Goal: Task Accomplishment & Management: Complete application form

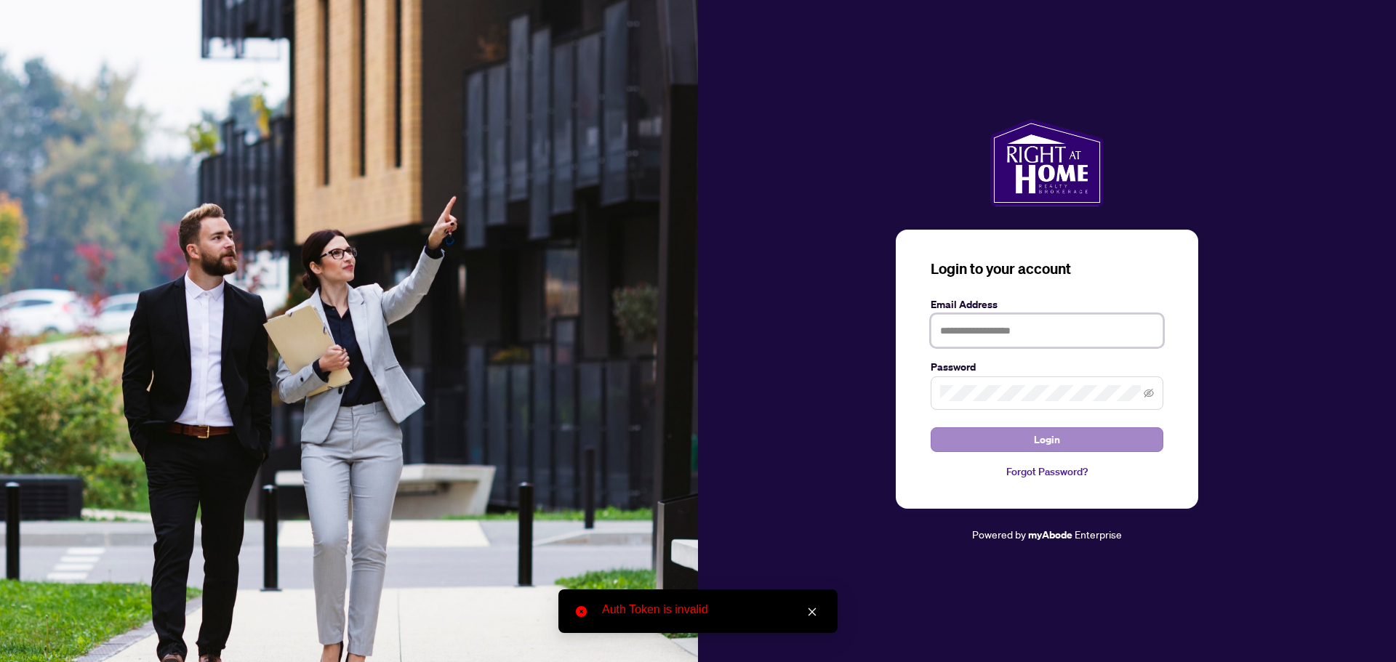
type input "**********"
click at [1000, 439] on button "Login" at bounding box center [1047, 440] width 233 height 25
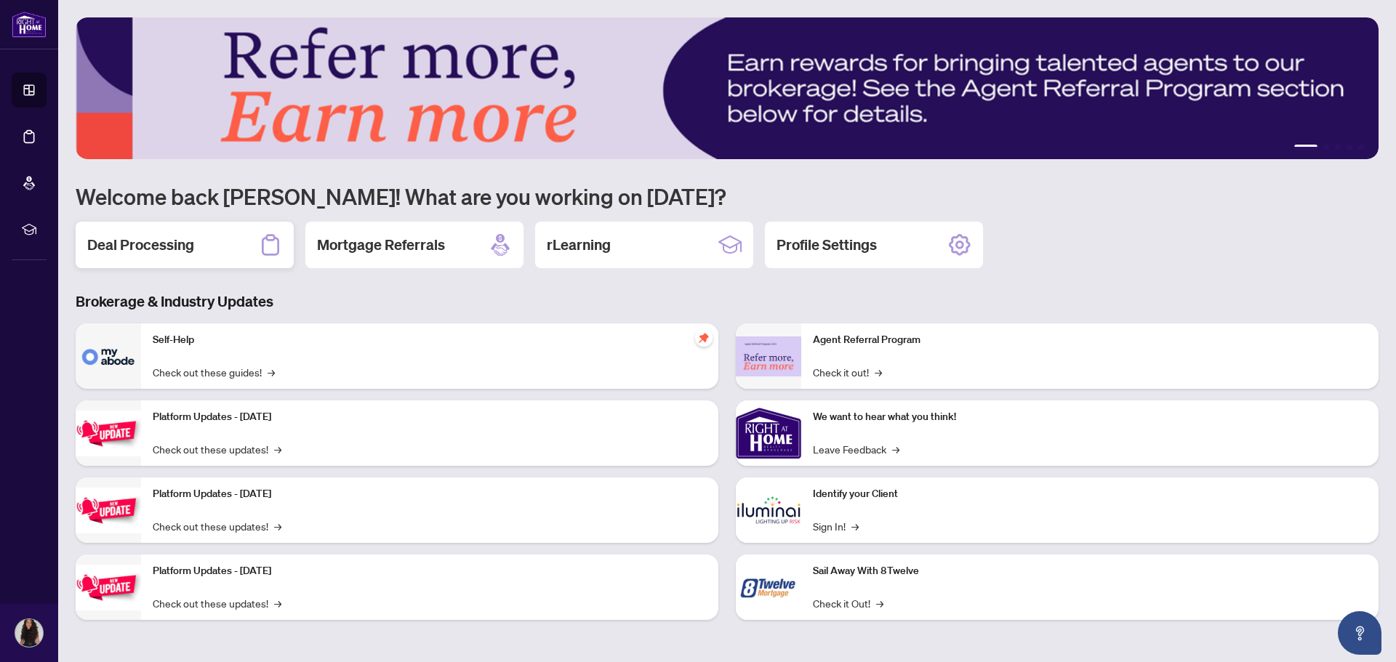
click at [184, 241] on h2 "Deal Processing" at bounding box center [140, 245] width 107 height 20
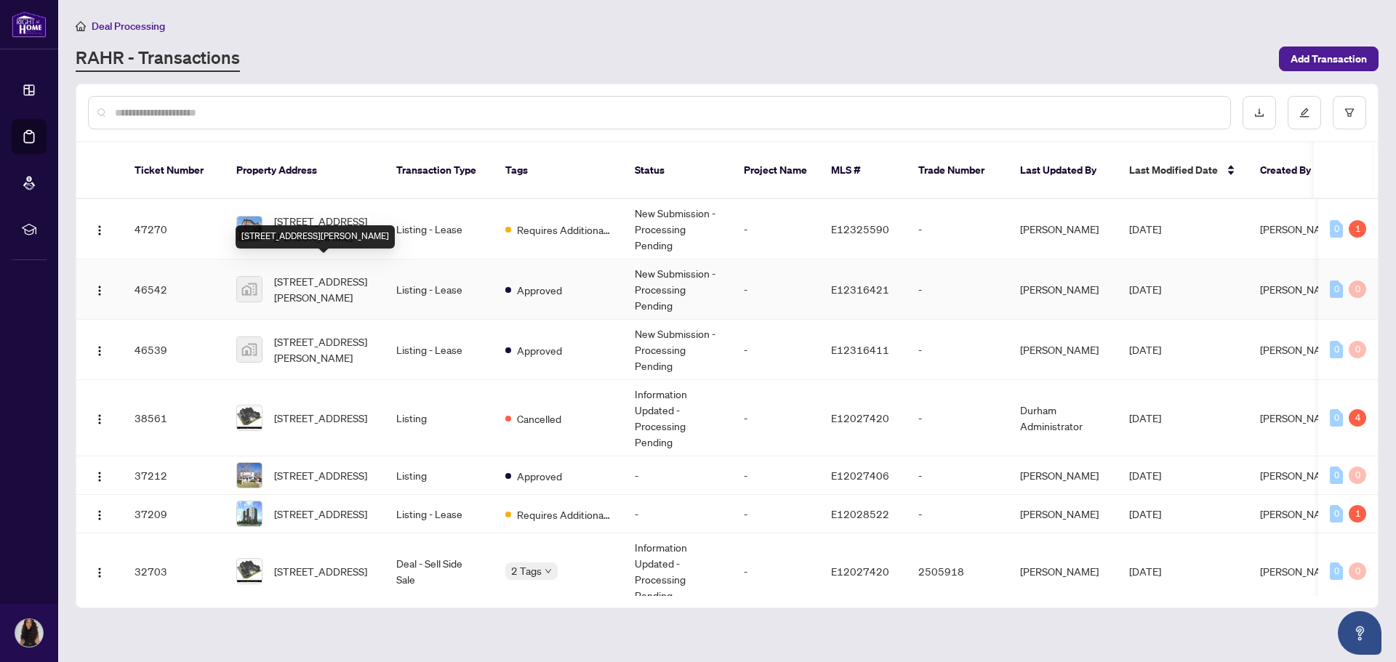
click at [327, 275] on span "[STREET_ADDRESS][PERSON_NAME]" at bounding box center [323, 289] width 99 height 32
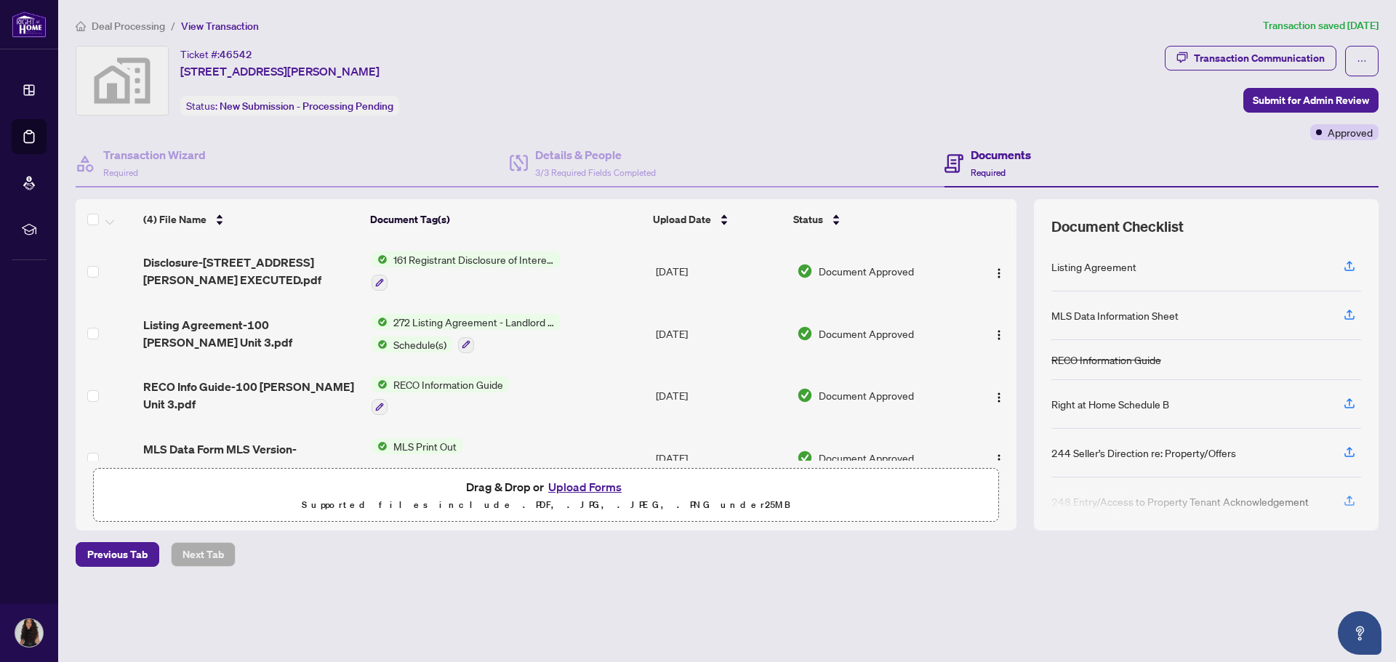
click at [579, 494] on button "Upload Forms" at bounding box center [585, 487] width 82 height 19
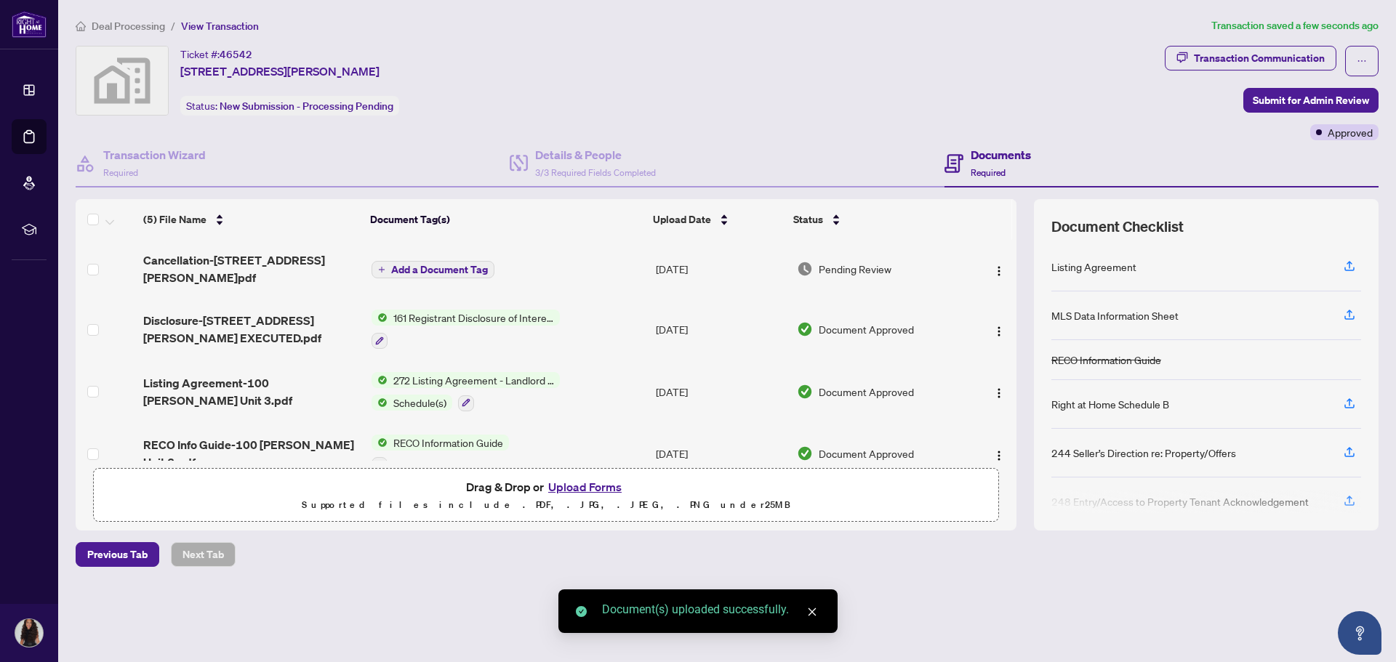
scroll to position [79, 0]
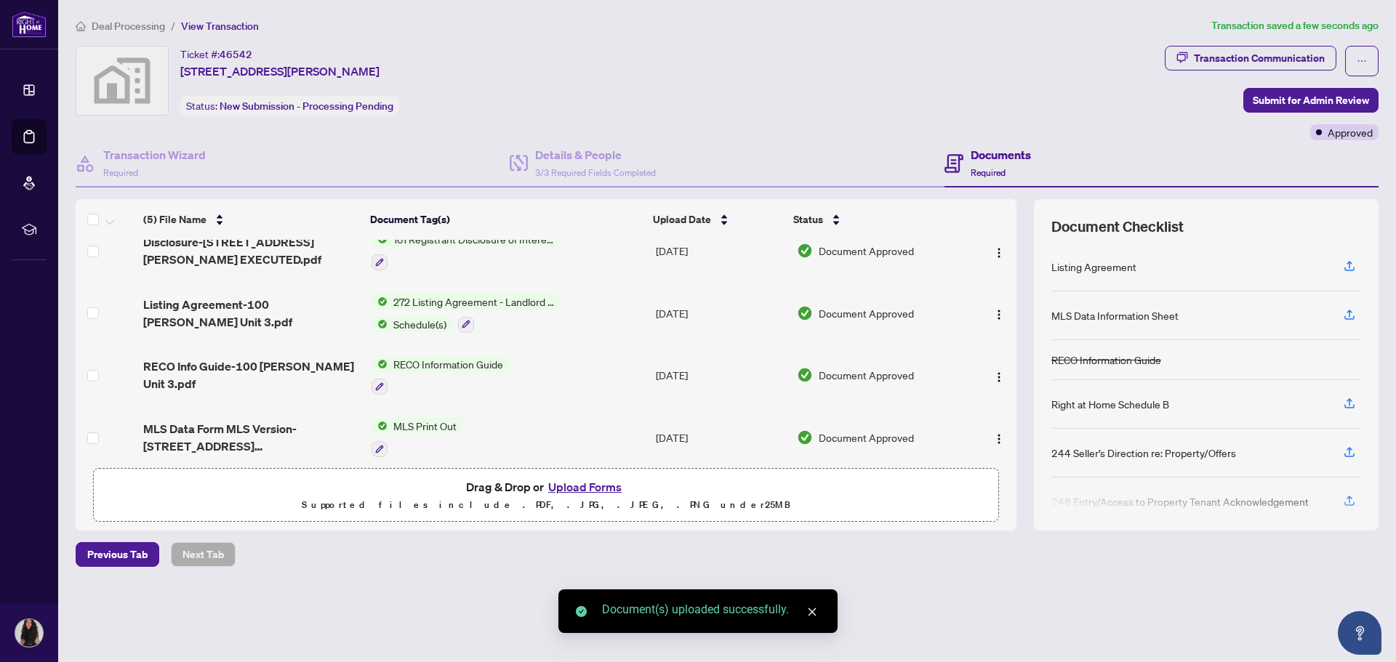
click at [1302, 87] on div "Transaction Communication Submit for Admin Review Approved" at bounding box center [1272, 93] width 214 height 95
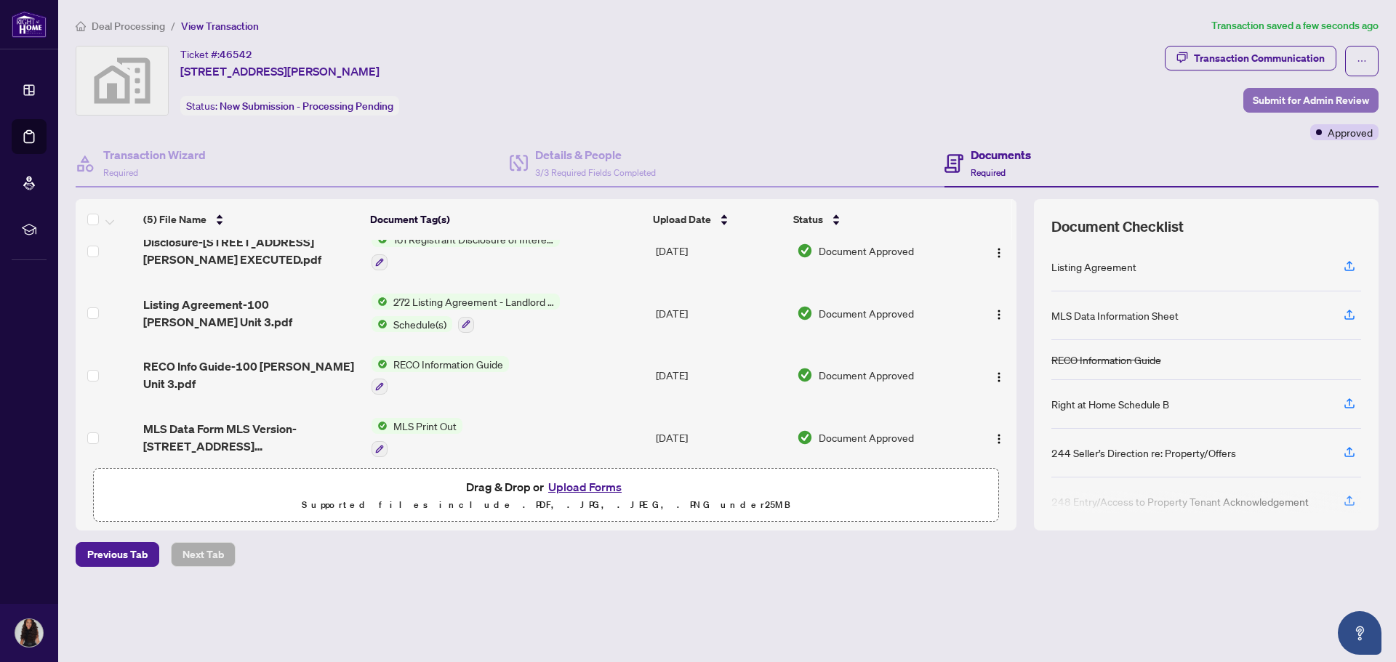
click at [1290, 98] on span "Submit for Admin Review" at bounding box center [1311, 100] width 116 height 23
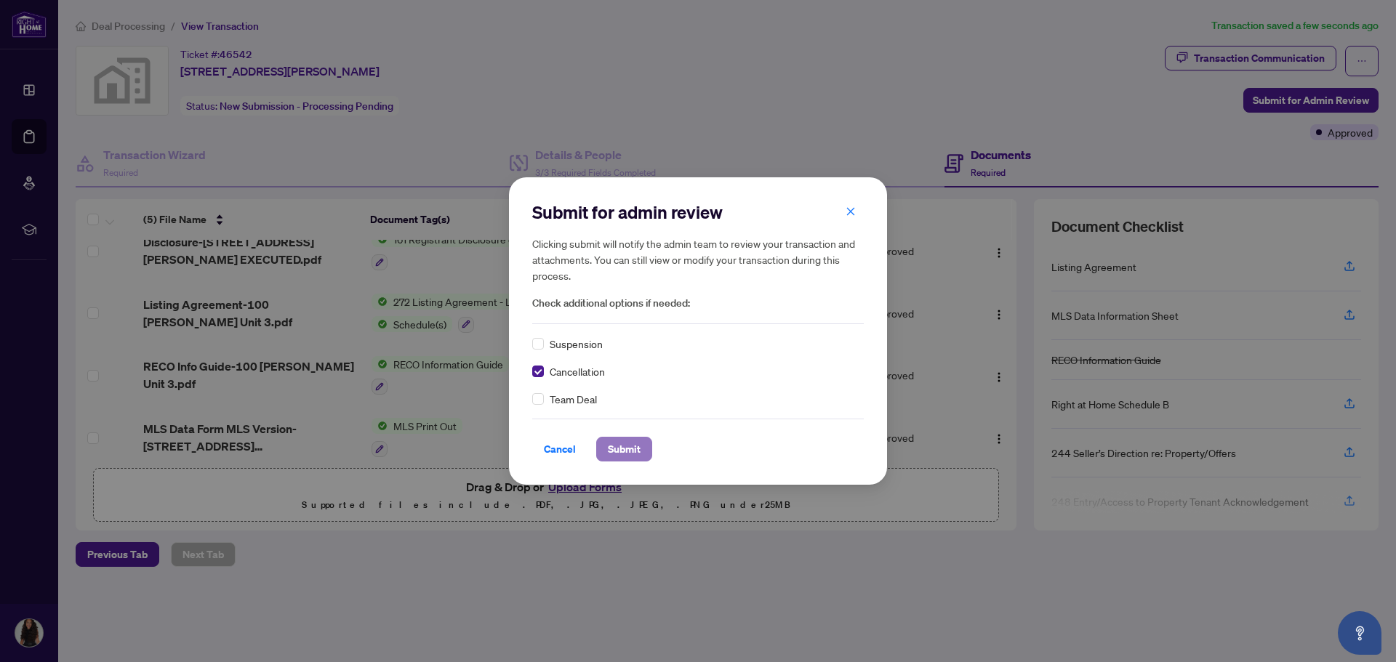
click at [621, 446] on span "Submit" at bounding box center [624, 449] width 33 height 23
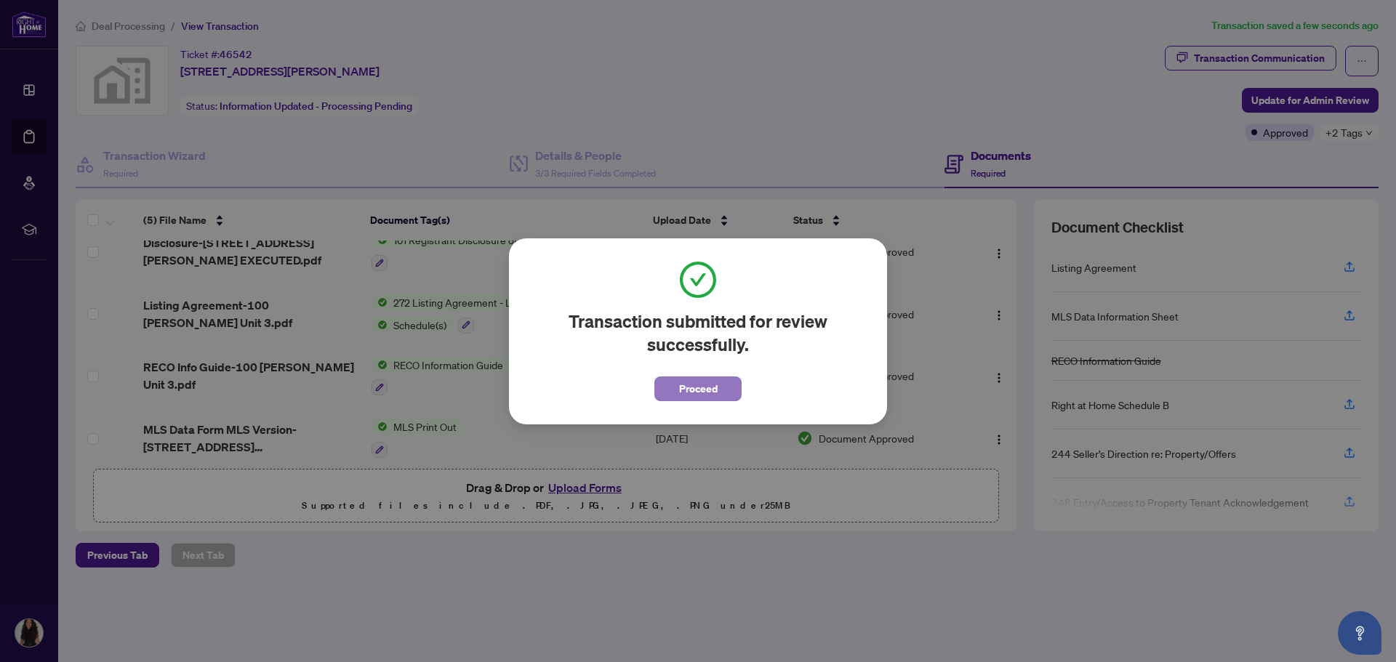
click at [715, 377] on button "Proceed" at bounding box center [697, 389] width 87 height 25
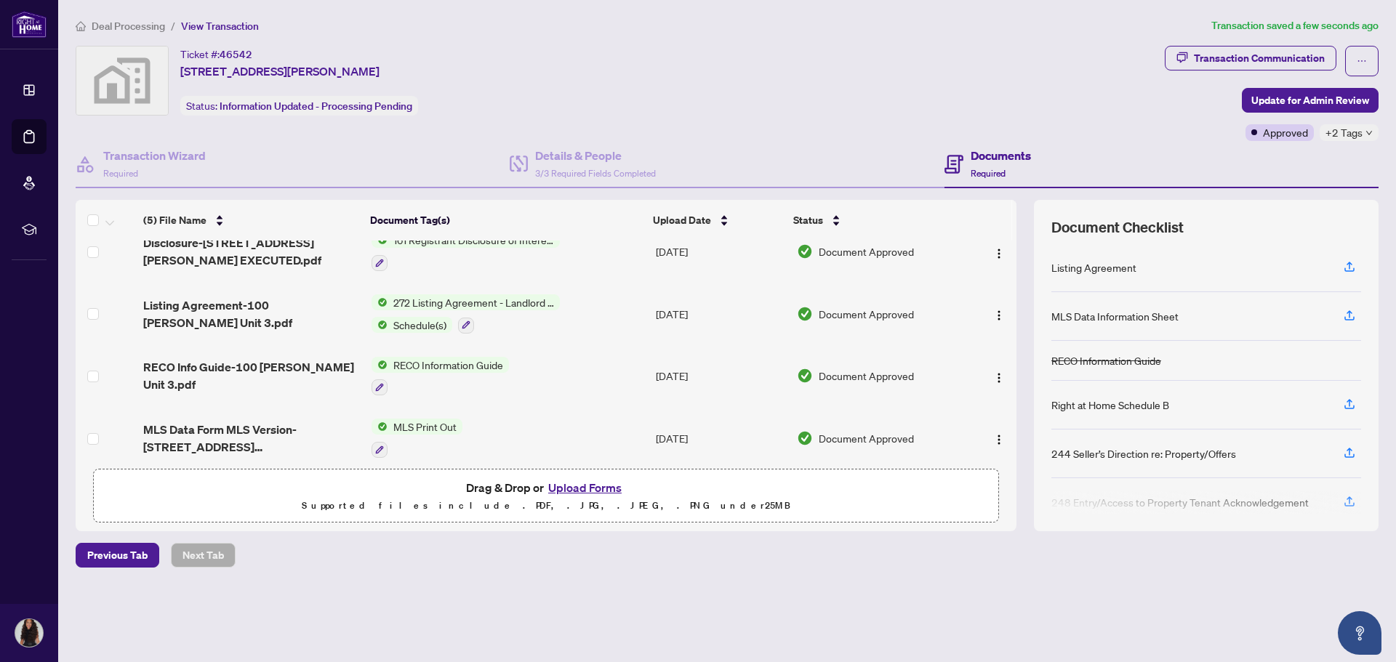
click at [148, 24] on span "Deal Processing" at bounding box center [128, 26] width 73 height 13
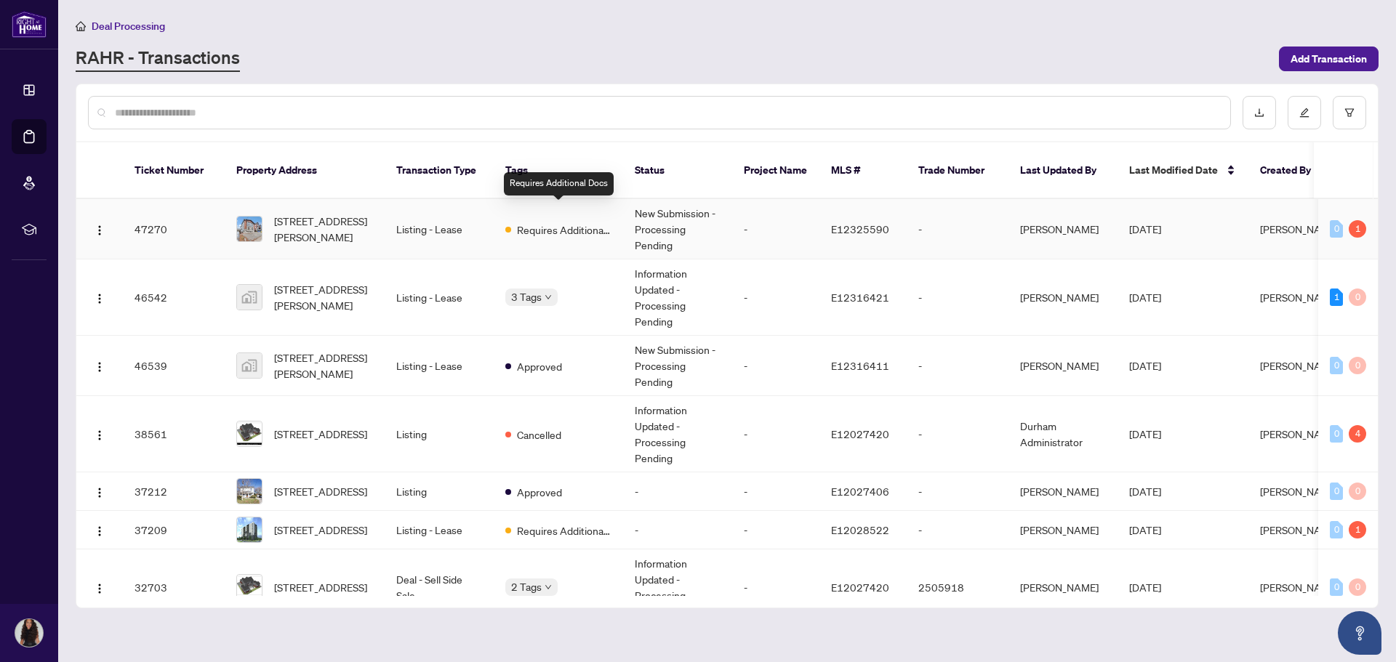
click at [510, 221] on div "Requires Additional Docs" at bounding box center [558, 228] width 106 height 17
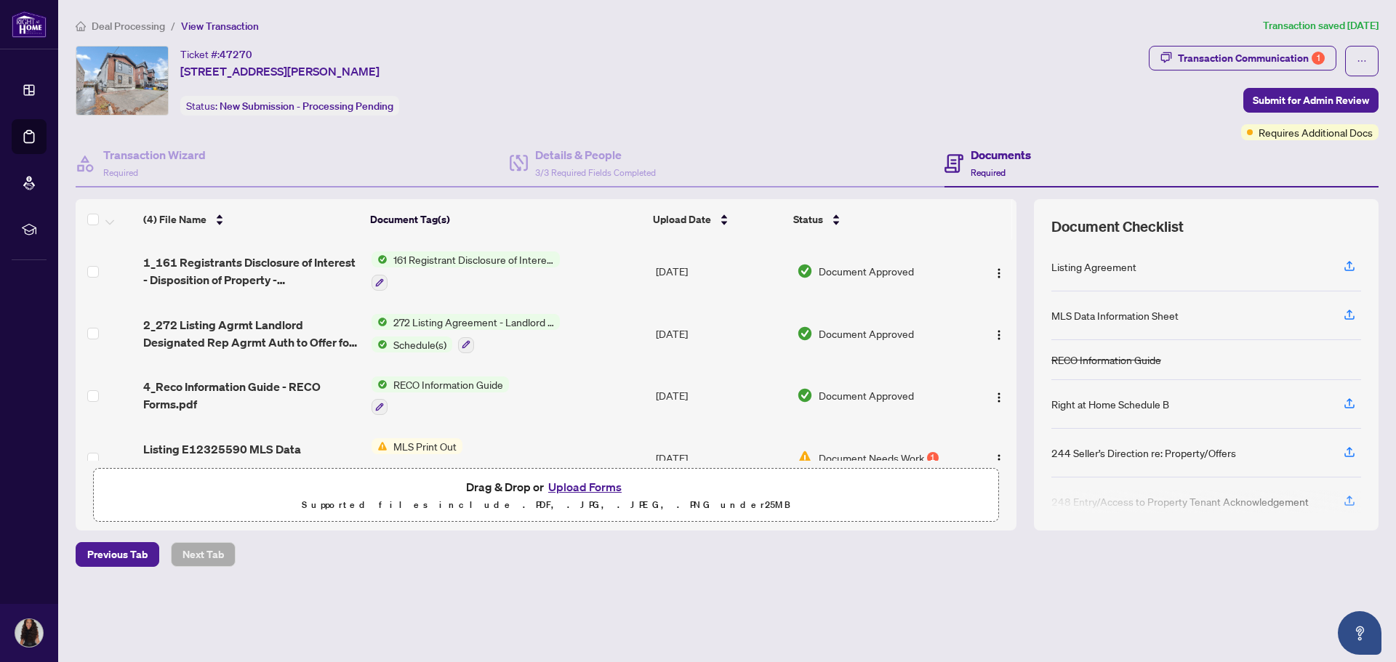
click at [426, 442] on span "MLS Print Out" at bounding box center [425, 446] width 75 height 16
click at [276, 438] on td "Listing E12325590 MLS Data Information Form.pdf" at bounding box center [251, 458] width 228 height 63
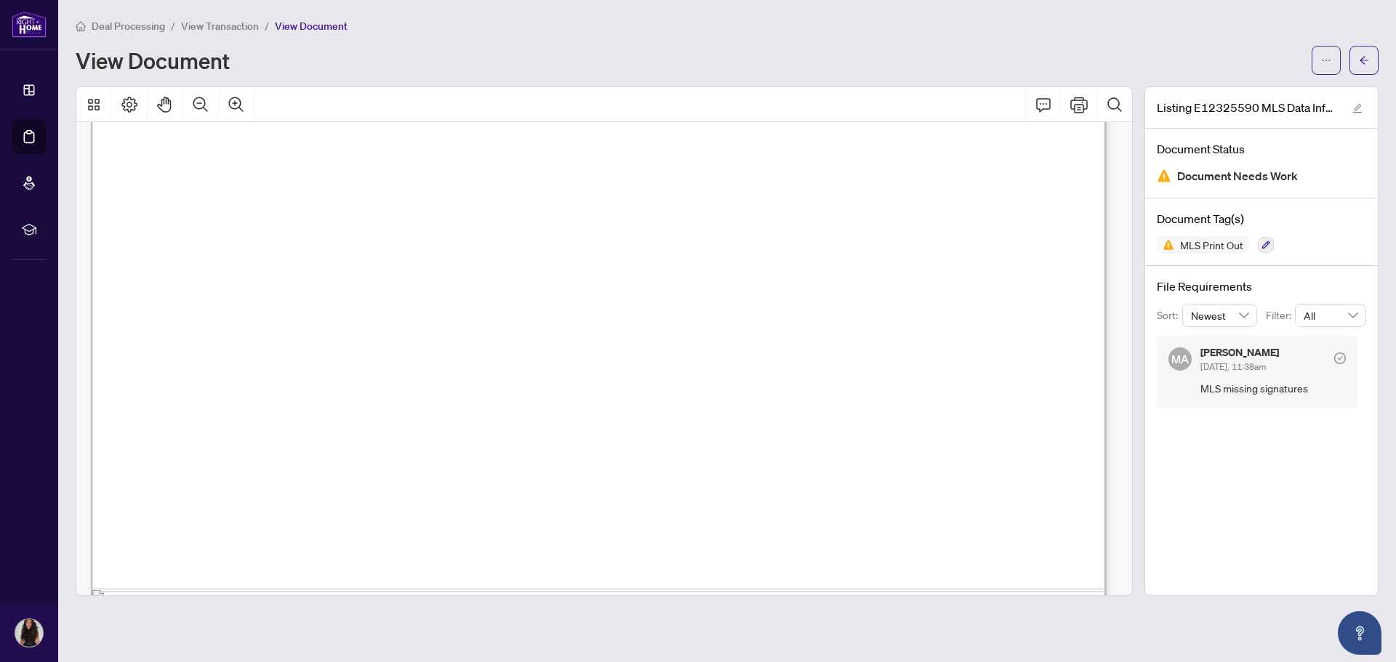
scroll to position [993, 0]
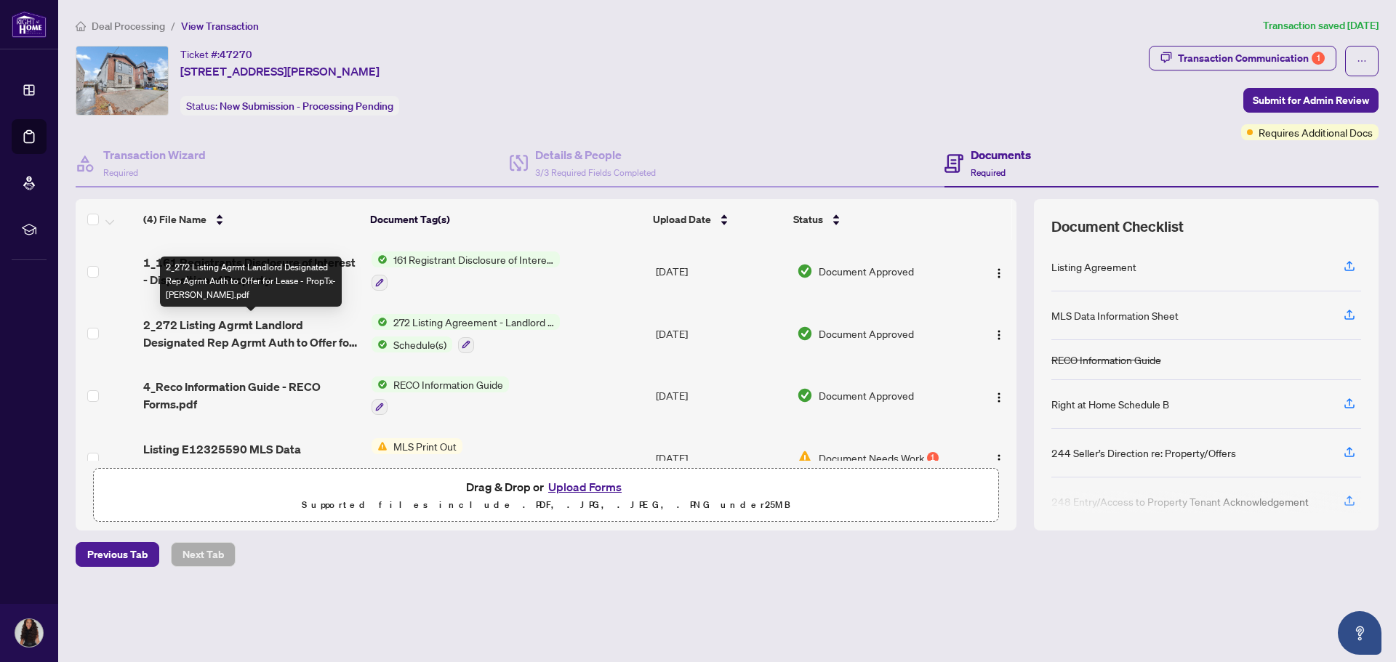
scroll to position [32, 0]
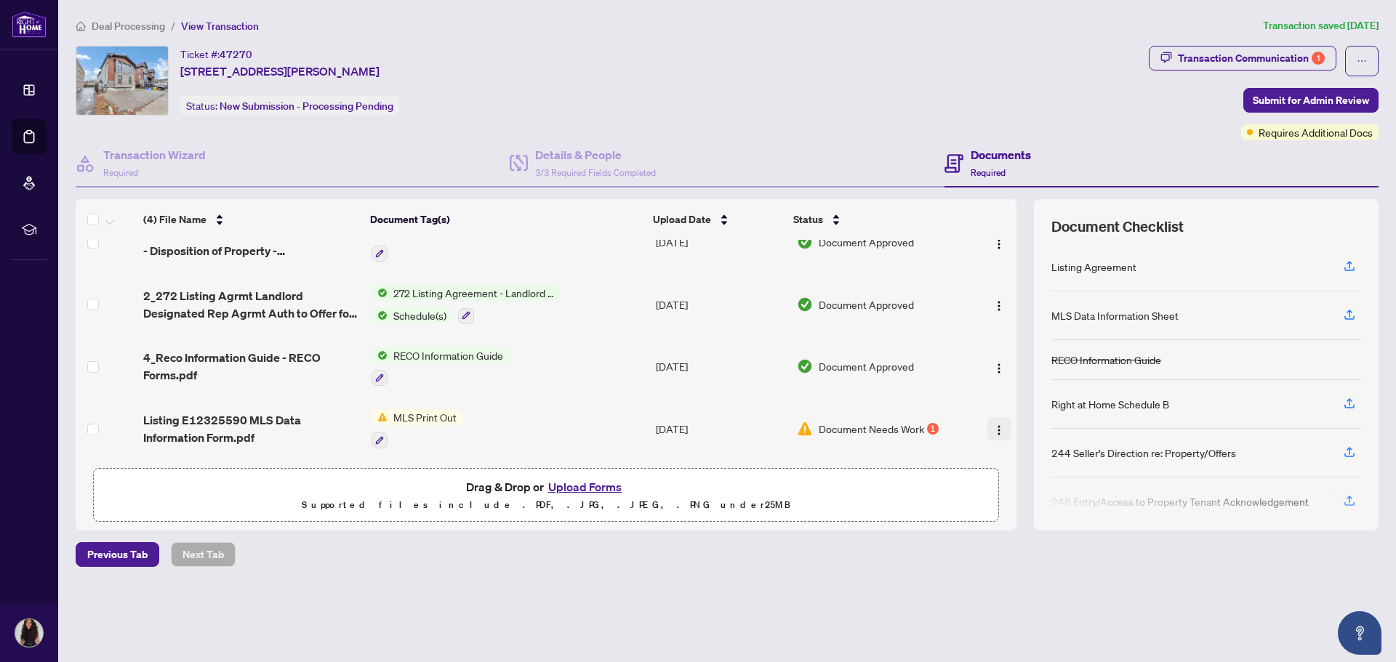
click at [995, 425] on img "button" at bounding box center [999, 431] width 12 height 12
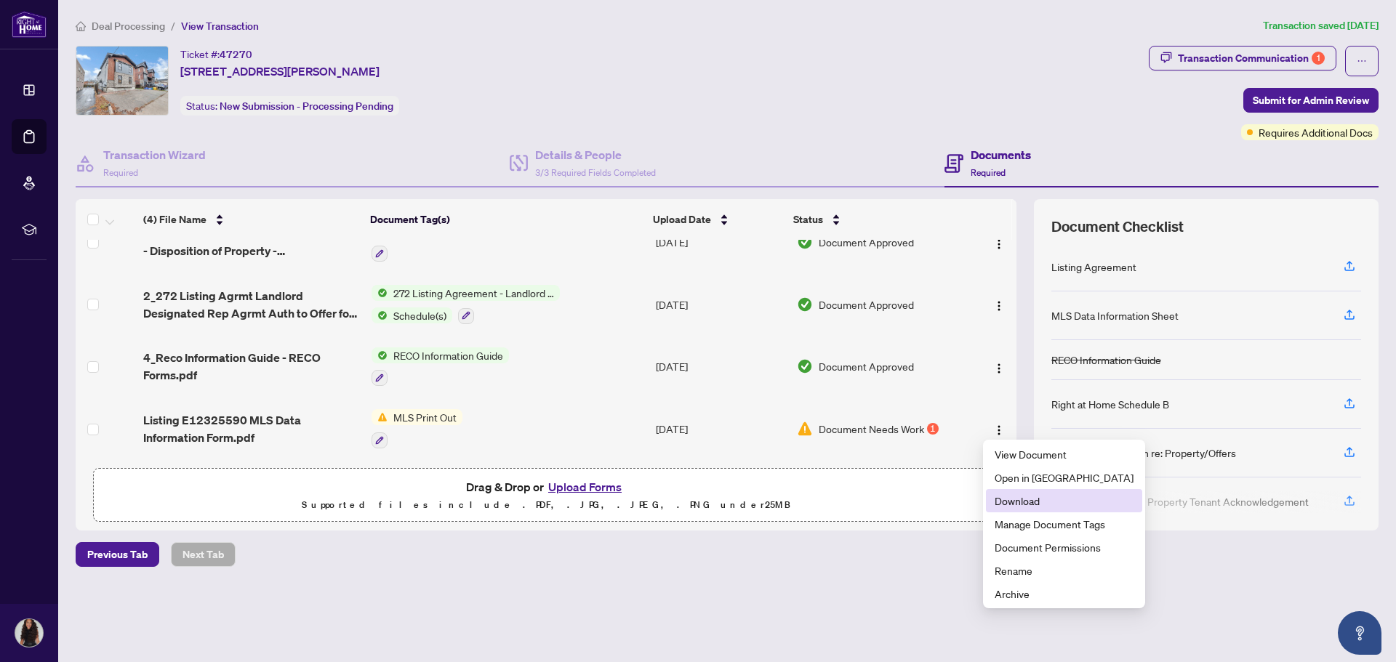
click at [1036, 501] on span "Download" at bounding box center [1064, 501] width 139 height 16
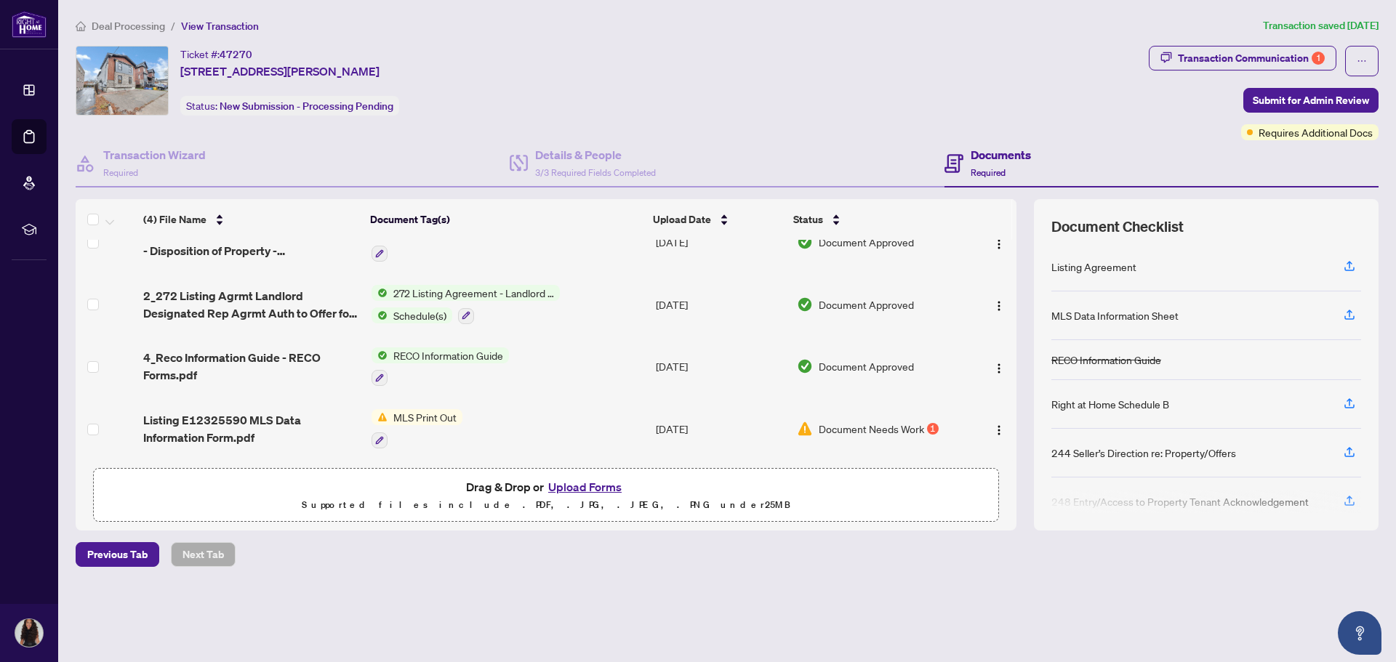
click at [607, 484] on button "Upload Forms" at bounding box center [585, 487] width 82 height 19
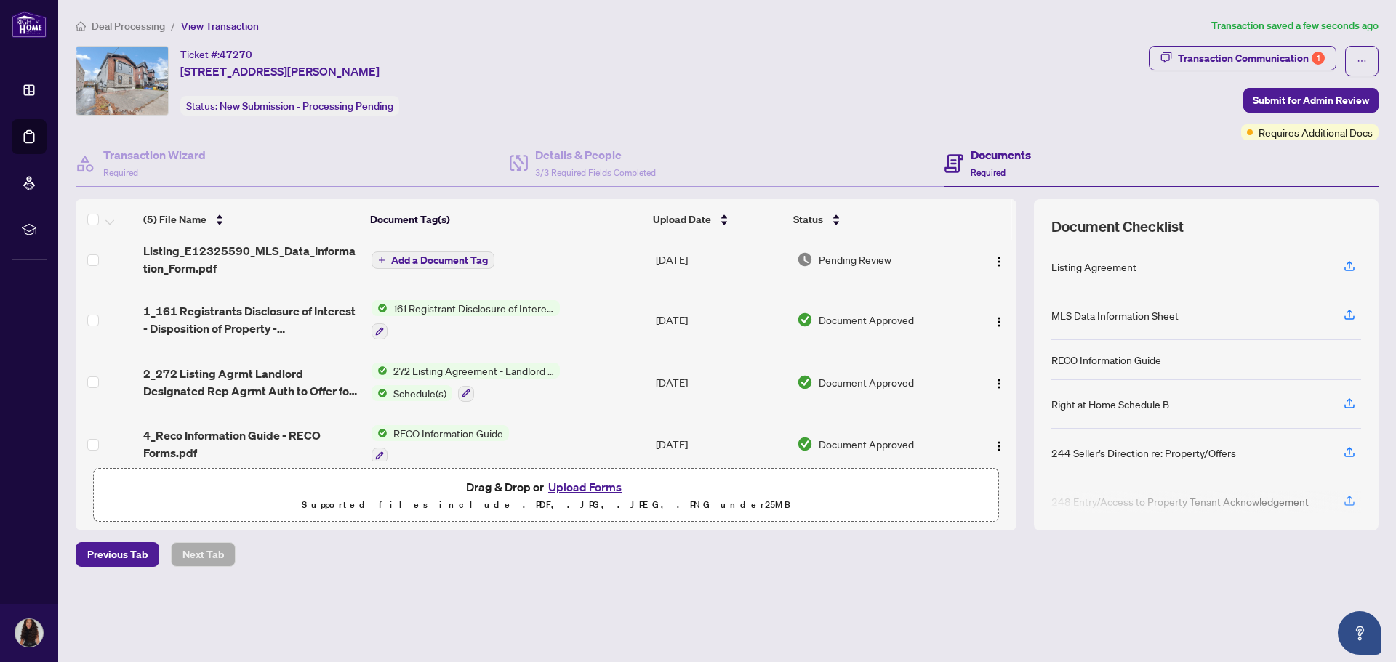
scroll to position [0, 0]
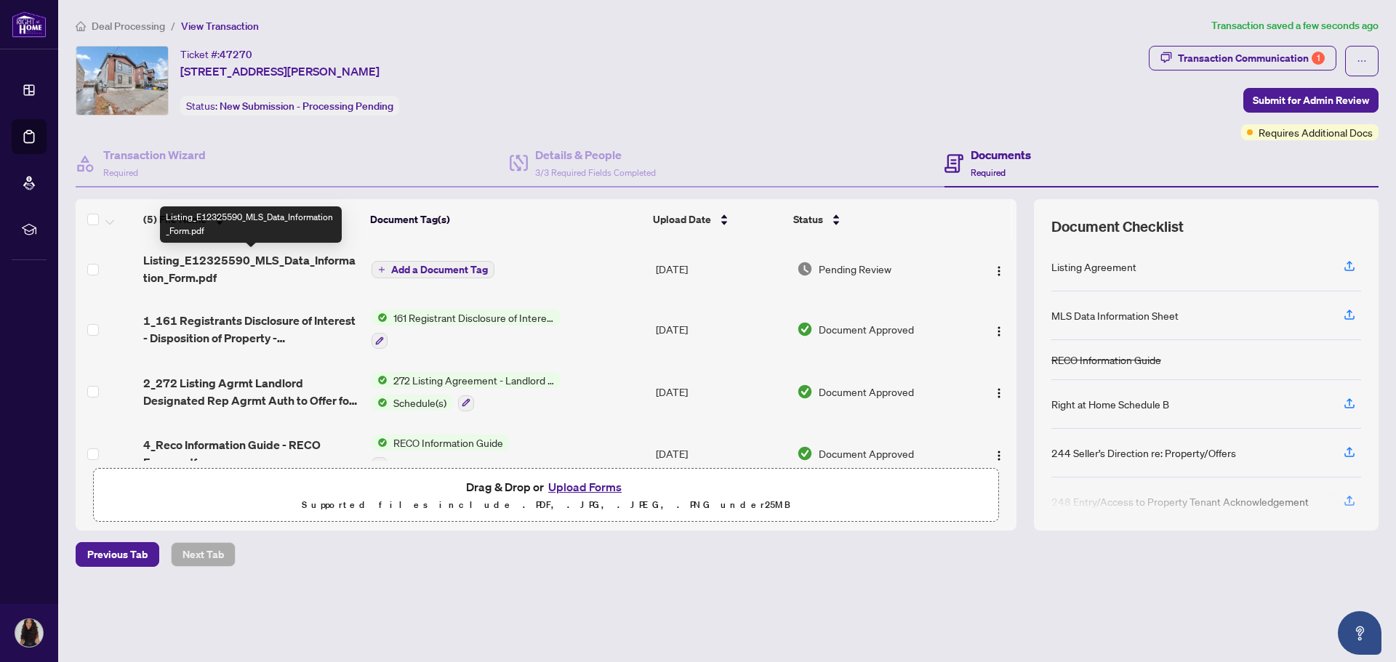
click at [247, 259] on span "Listing_E12325590_MLS_Data_Information_Form.pdf" at bounding box center [251, 269] width 216 height 35
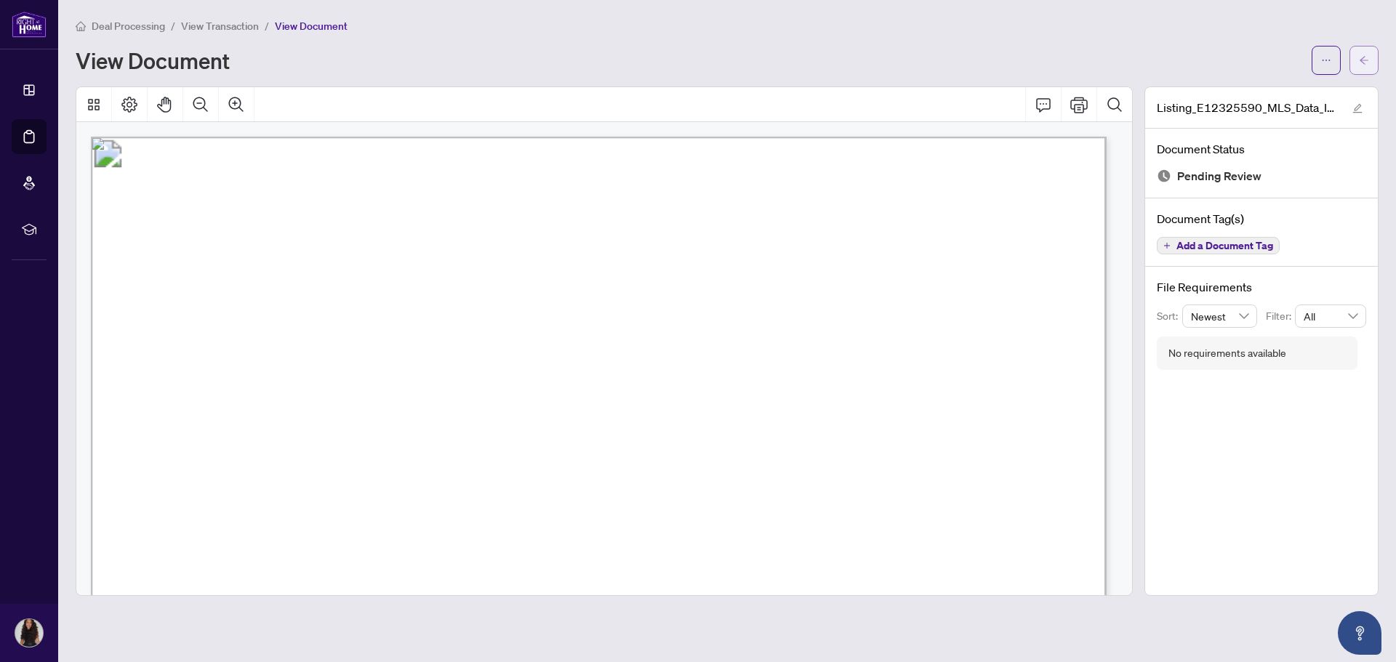
click at [1363, 63] on icon "arrow-left" at bounding box center [1364, 60] width 9 height 8
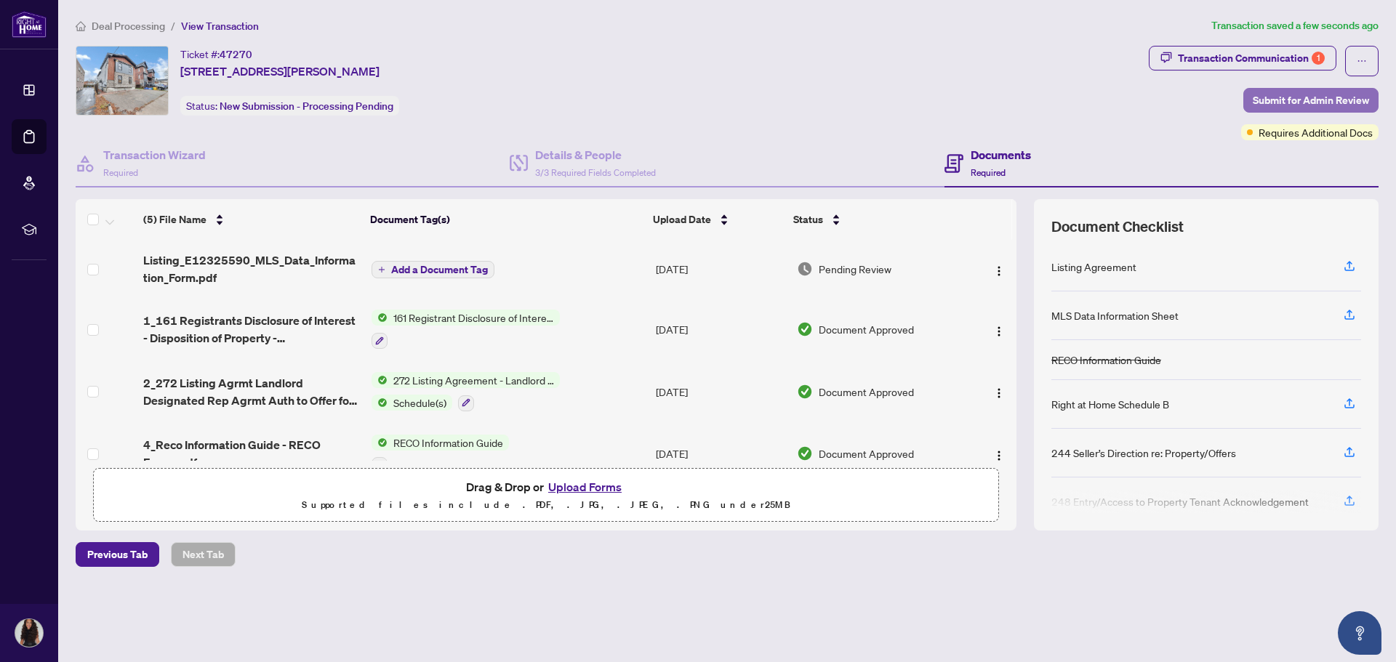
click at [1296, 100] on span "Submit for Admin Review" at bounding box center [1311, 100] width 116 height 23
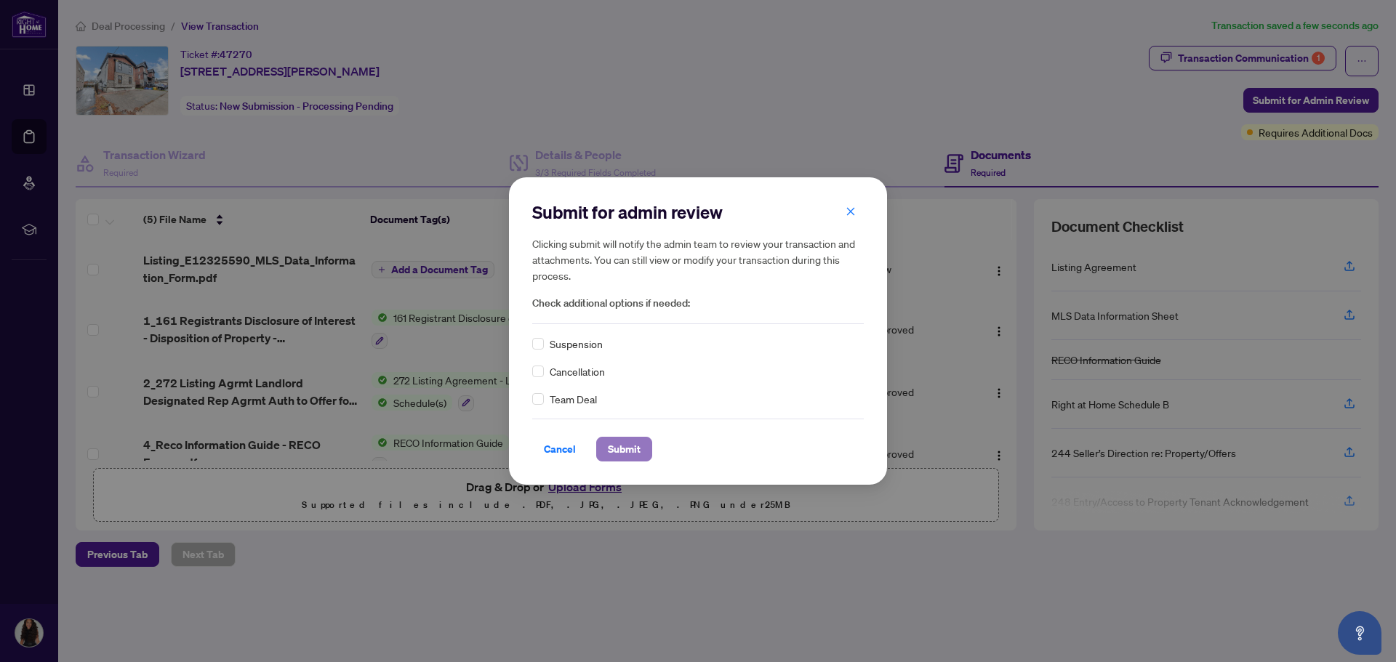
click at [632, 442] on span "Submit" at bounding box center [624, 449] width 33 height 23
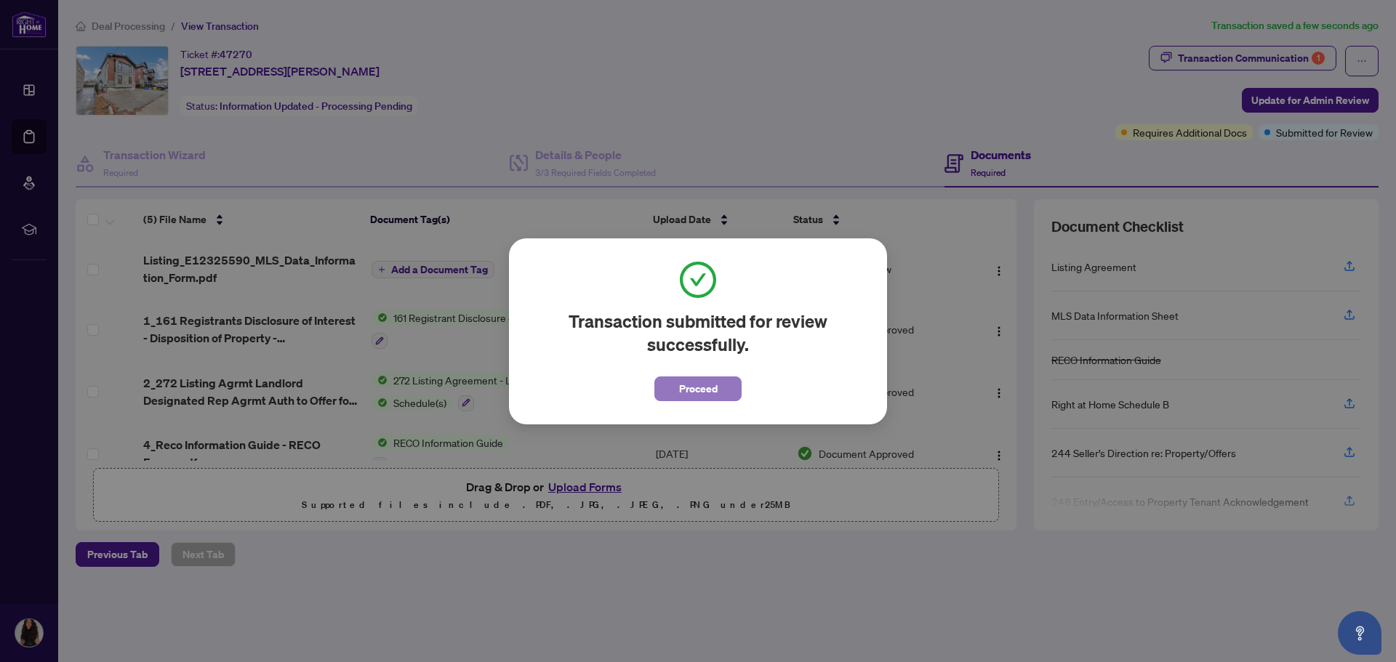
click at [710, 398] on span "Proceed" at bounding box center [698, 388] width 39 height 23
